Goal: Task Accomplishment & Management: Manage account settings

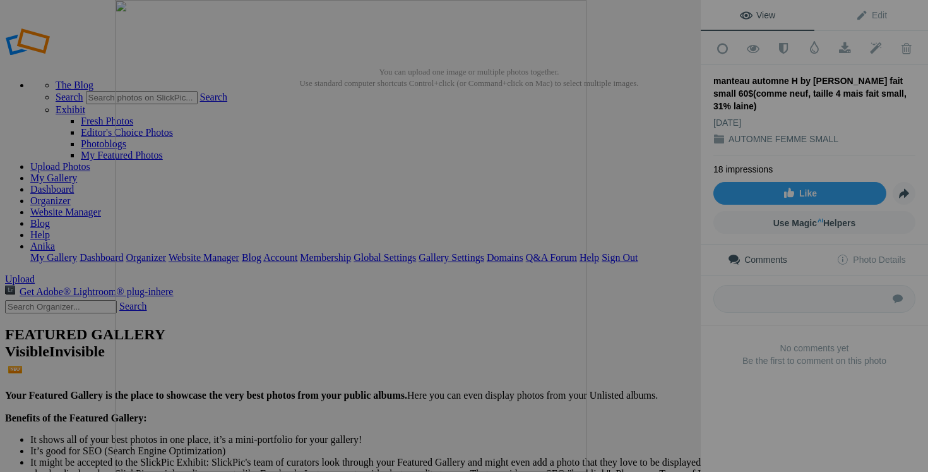
scroll to position [1515, 0]
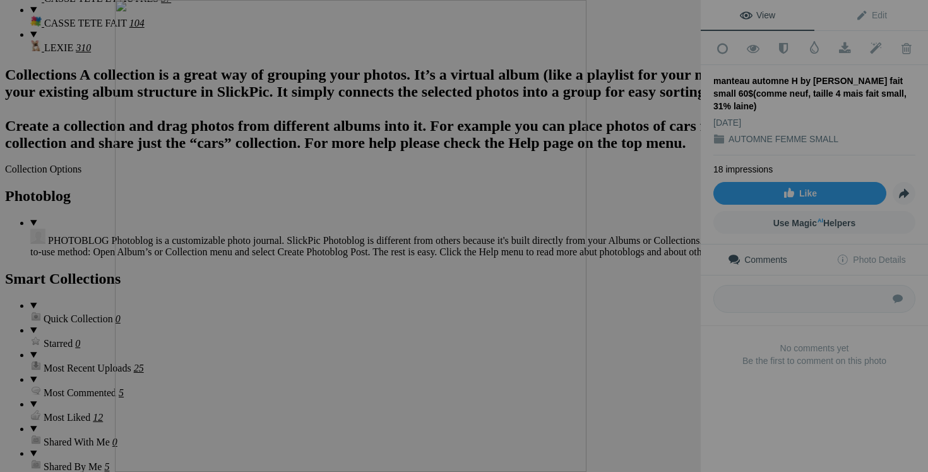
click at [682, 15] on div at bounding box center [687, 14] width 28 height 28
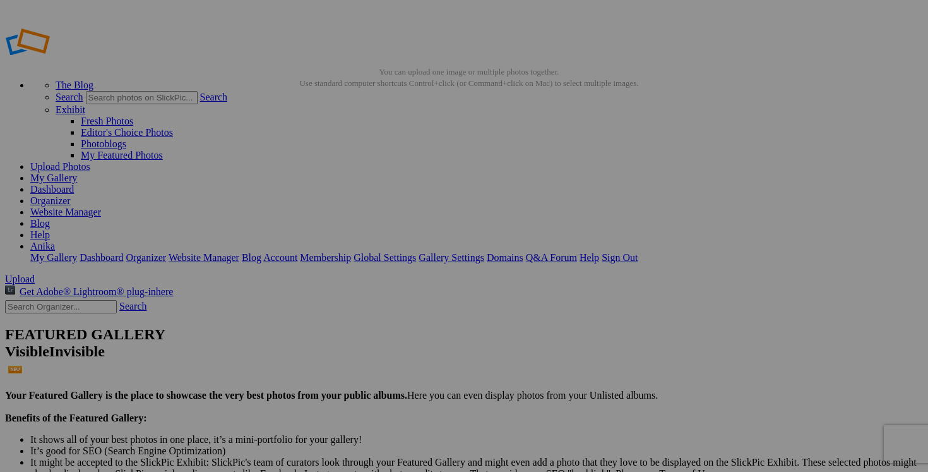
scroll to position [0, 49]
drag, startPoint x: 417, startPoint y: 246, endPoint x: 525, endPoint y: 247, distance: 107.9
drag, startPoint x: 753, startPoint y: 246, endPoint x: 894, endPoint y: 244, distance: 141.4
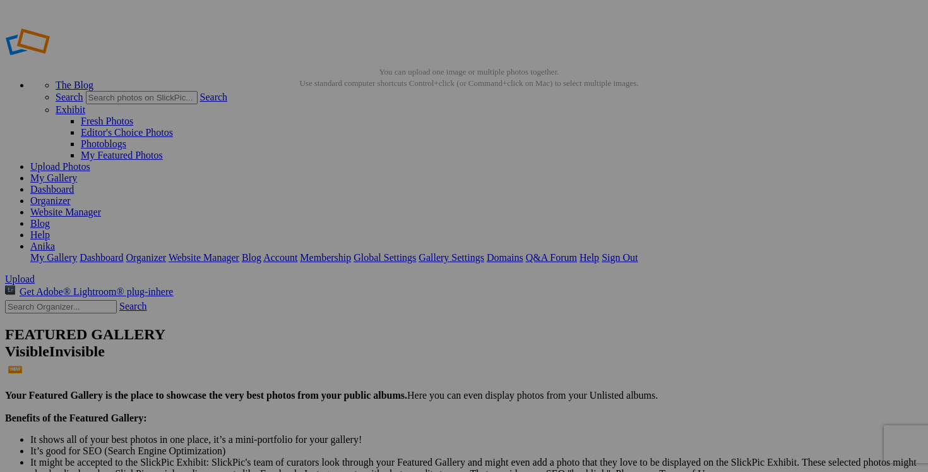
drag, startPoint x: 304, startPoint y: 408, endPoint x: 428, endPoint y: 408, distance: 123.7
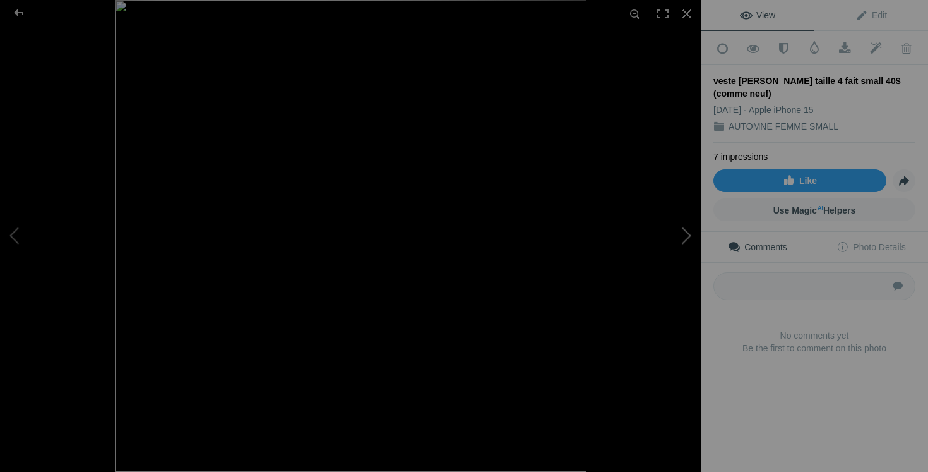
click at [676, 237] on button at bounding box center [653, 236] width 95 height 170
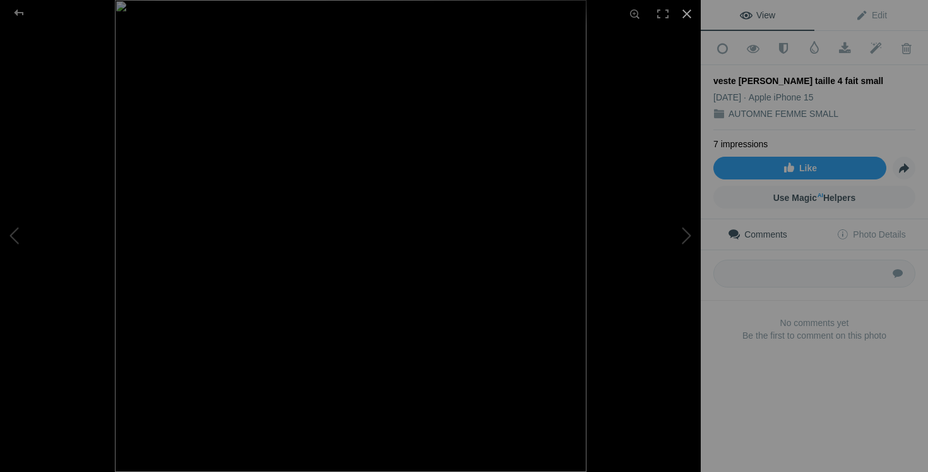
click at [685, 23] on div at bounding box center [687, 14] width 28 height 28
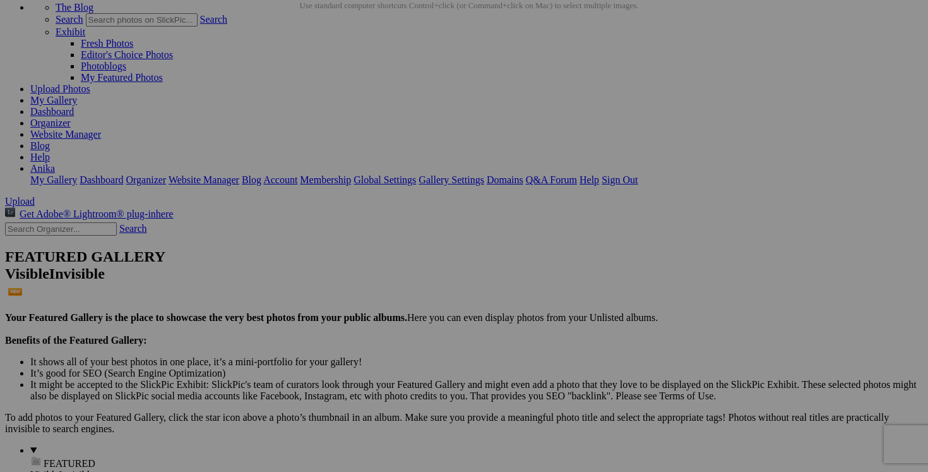
scroll to position [0, 30]
drag, startPoint x: 530, startPoint y: 347, endPoint x: 628, endPoint y: 352, distance: 98.6
drag, startPoint x: 755, startPoint y: 348, endPoint x: 864, endPoint y: 336, distance: 109.9
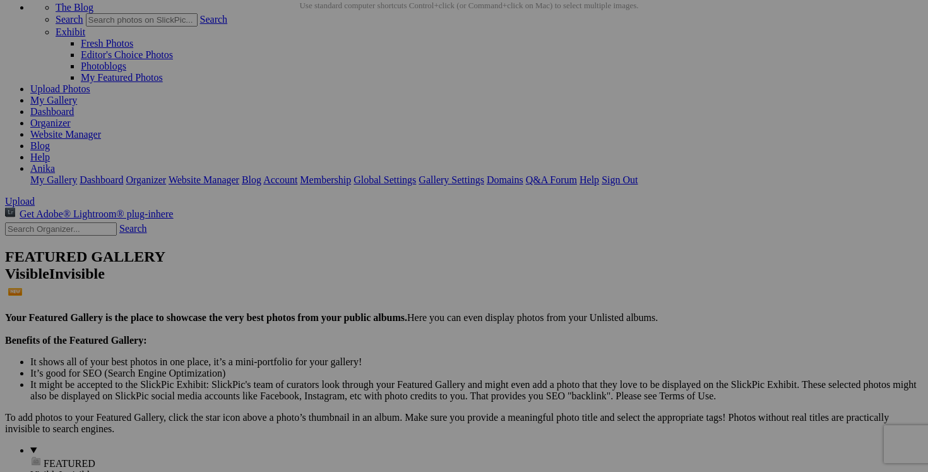
drag, startPoint x: 849, startPoint y: 348, endPoint x: 745, endPoint y: 350, distance: 104.2
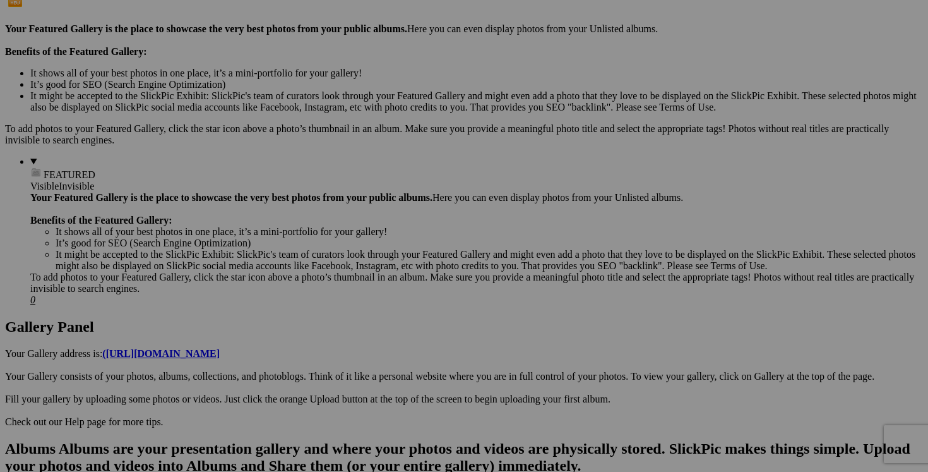
scroll to position [300, 0]
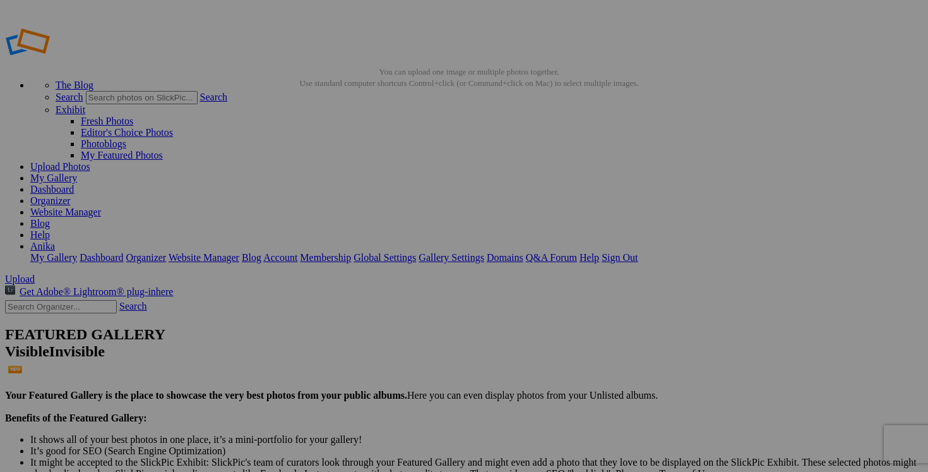
scroll to position [3318, 0]
